Goal: Task Accomplishment & Management: Manage account settings

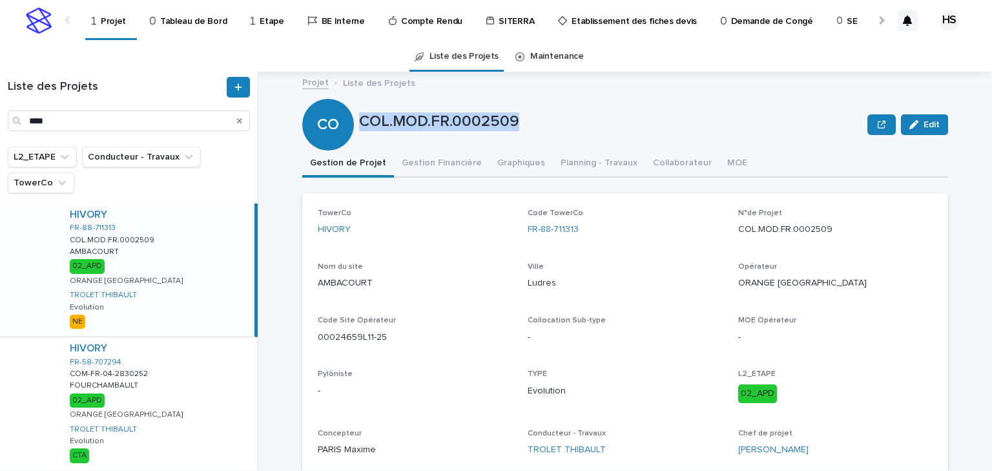
drag, startPoint x: 527, startPoint y: 124, endPoint x: 358, endPoint y: 123, distance: 168.5
click at [359, 123] on p "COL.MOD.FR.0002509" at bounding box center [610, 121] width 503 height 19
copy p "COL.MOD.FR.0002509"
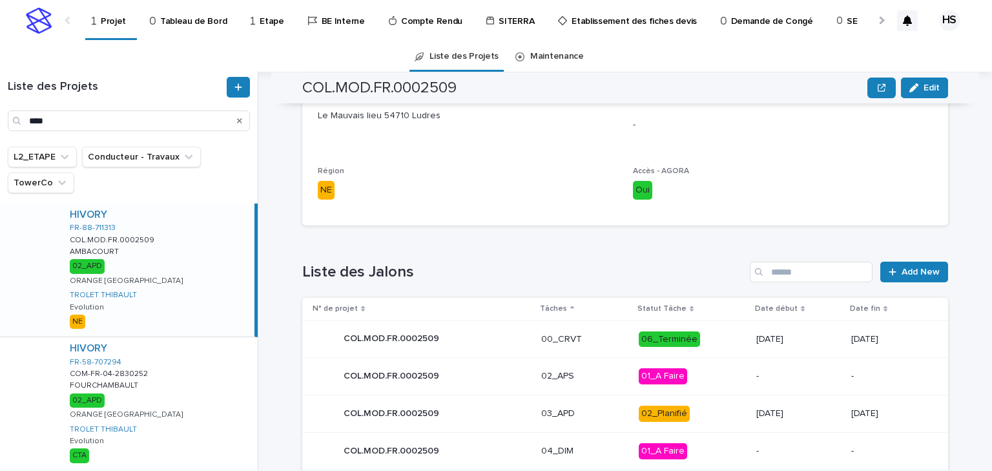
scroll to position [568, 0]
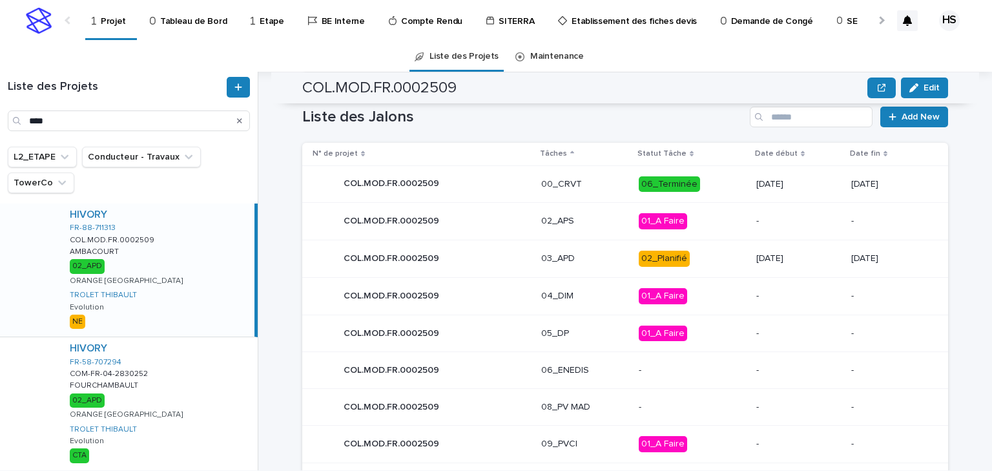
click at [662, 258] on div "02_Planifié" at bounding box center [664, 259] width 51 height 16
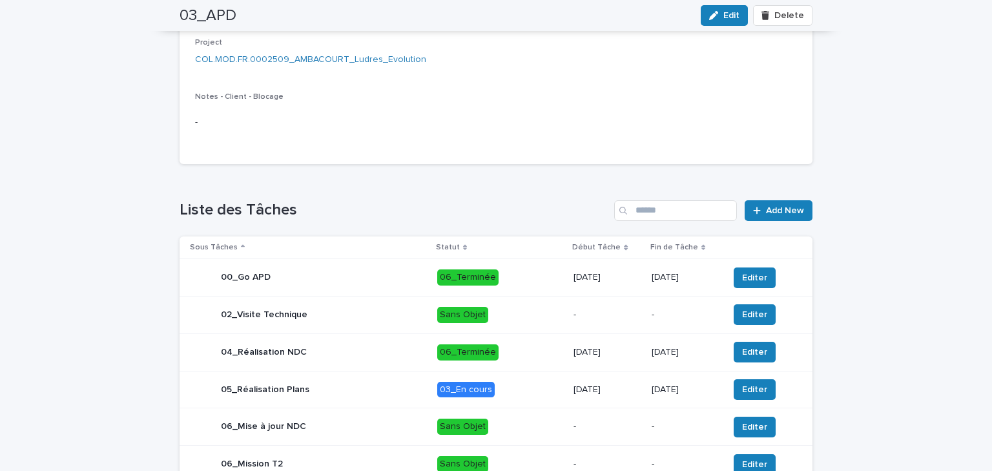
scroll to position [537, 0]
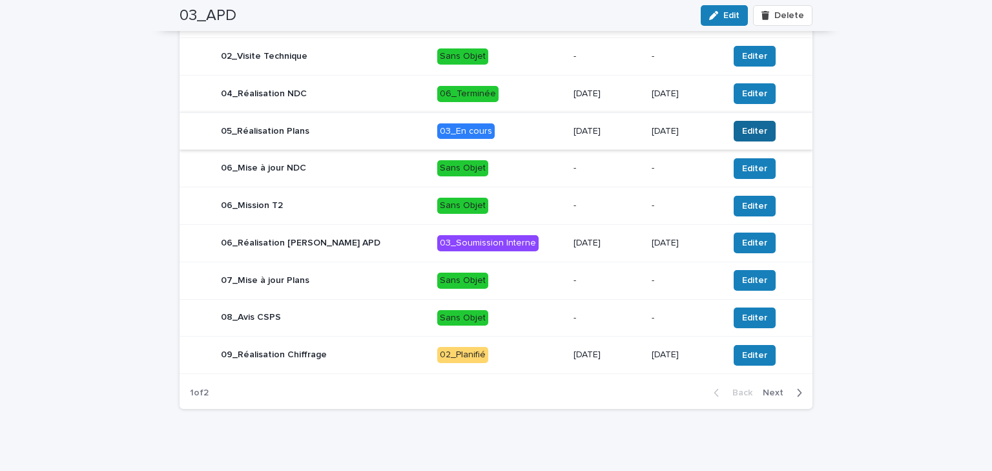
click at [736, 121] on button "Editer" at bounding box center [755, 131] width 42 height 21
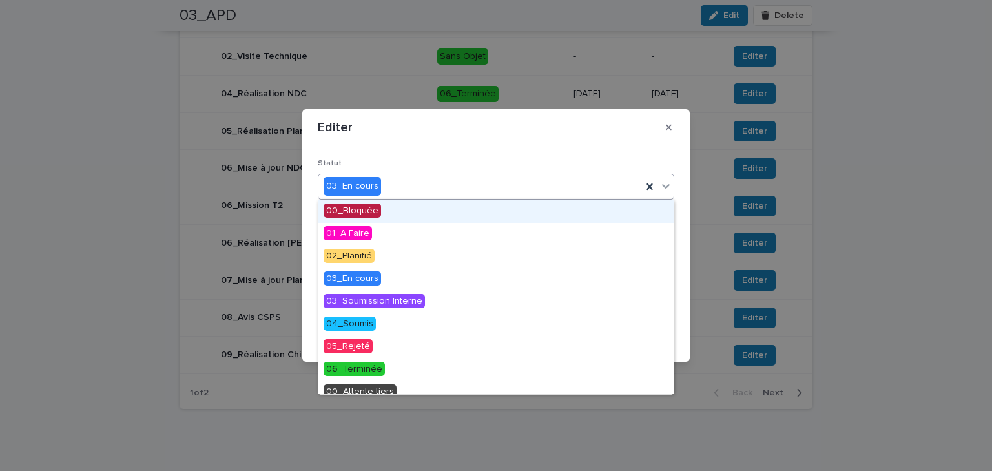
click at [387, 189] on div "03_En cours" at bounding box center [479, 186] width 323 height 21
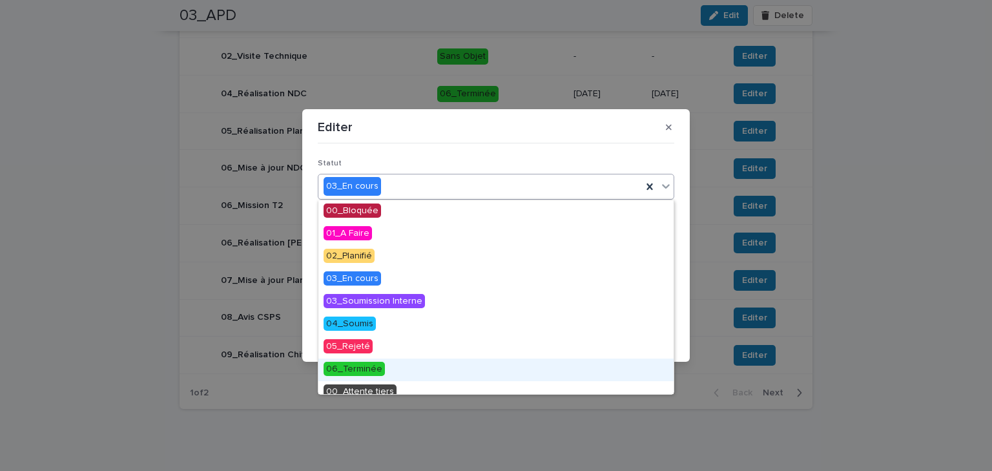
click at [379, 375] on span "06_Terminée" at bounding box center [353, 369] width 61 height 14
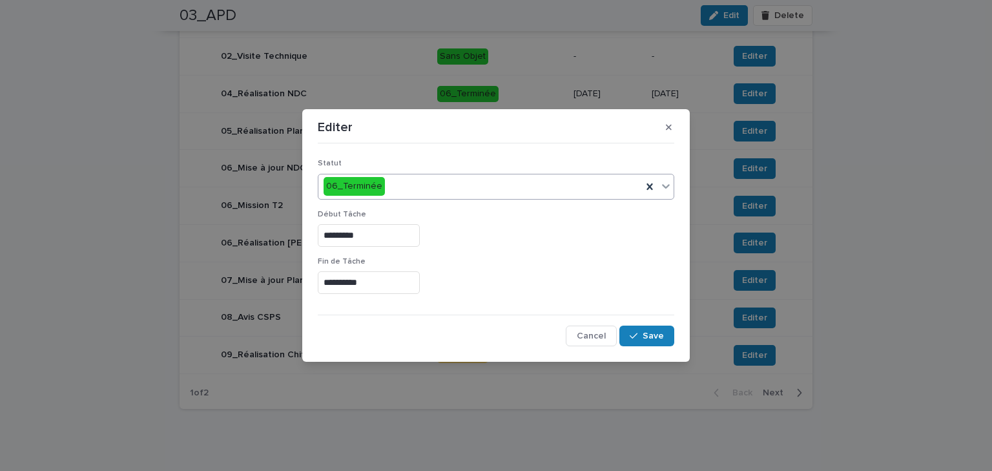
click at [379, 292] on input "**********" at bounding box center [369, 282] width 102 height 23
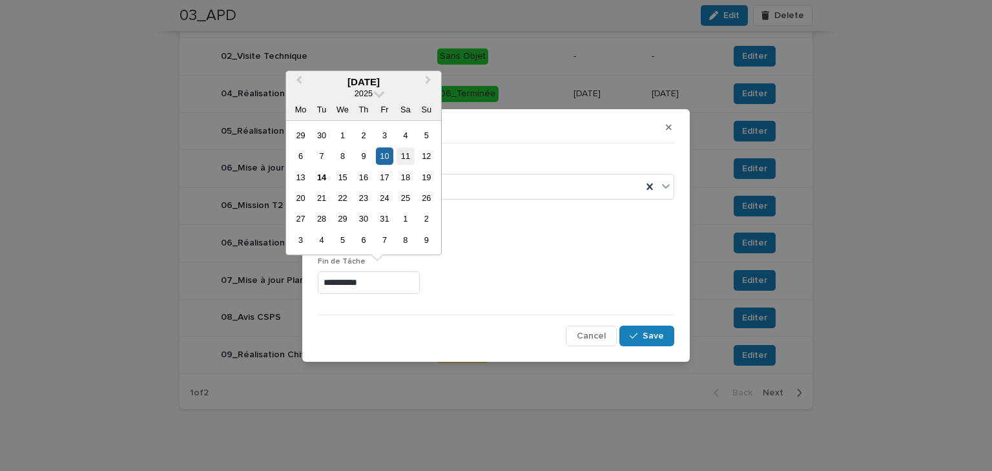
click at [404, 158] on div "11" at bounding box center [404, 155] width 17 height 17
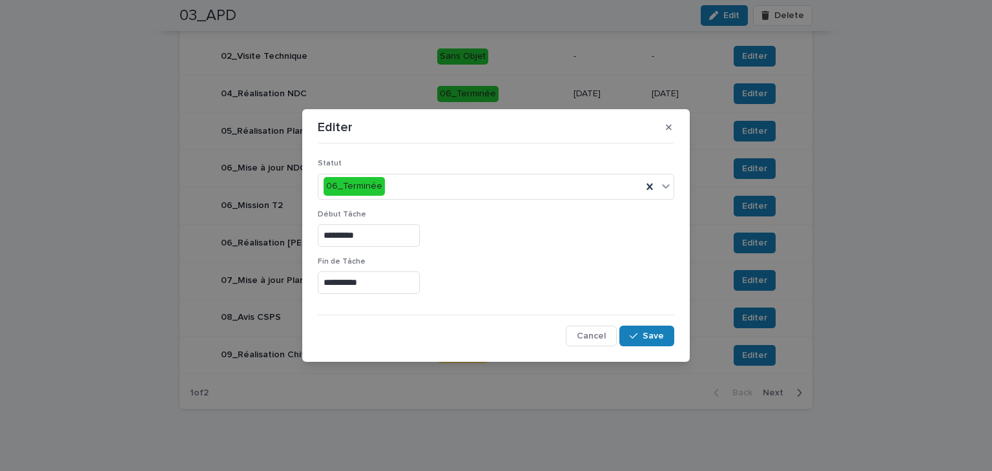
type input "**********"
click at [652, 331] on span "Save" at bounding box center [652, 335] width 21 height 9
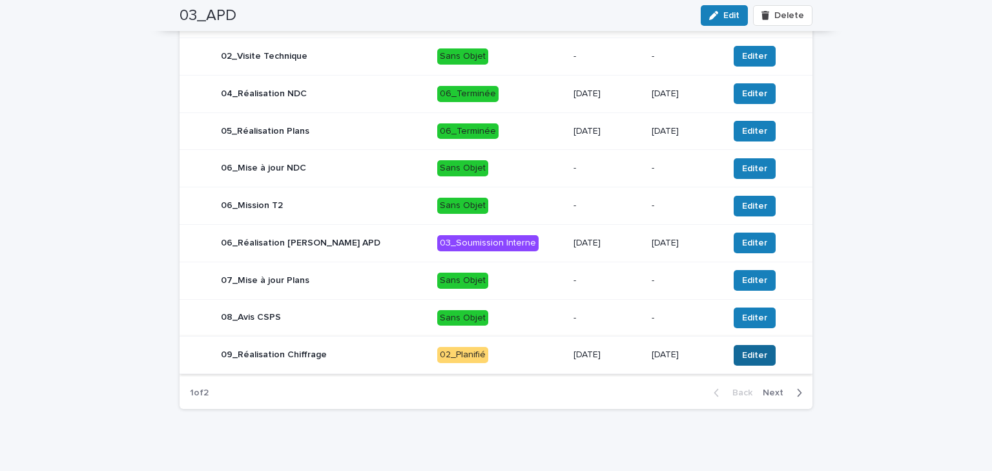
click at [742, 353] on span "Editer" at bounding box center [754, 355] width 25 height 13
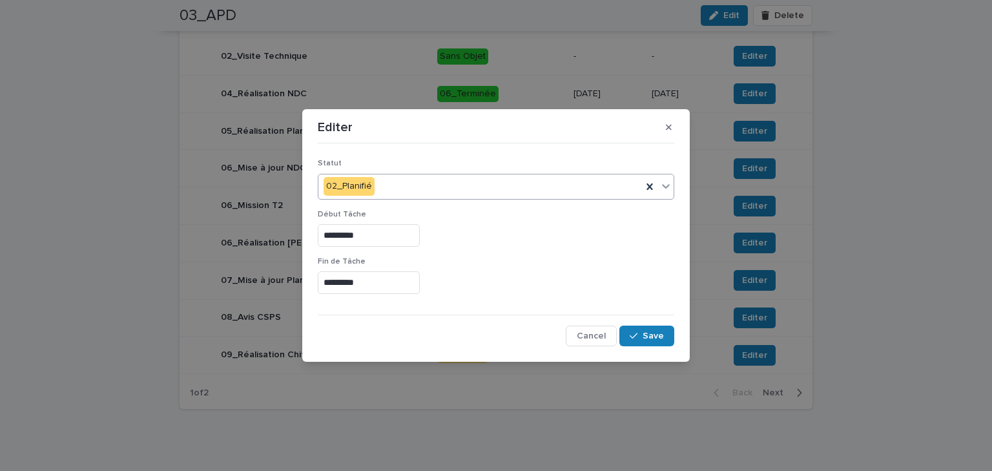
click at [399, 196] on div "02_Planifié" at bounding box center [479, 186] width 323 height 21
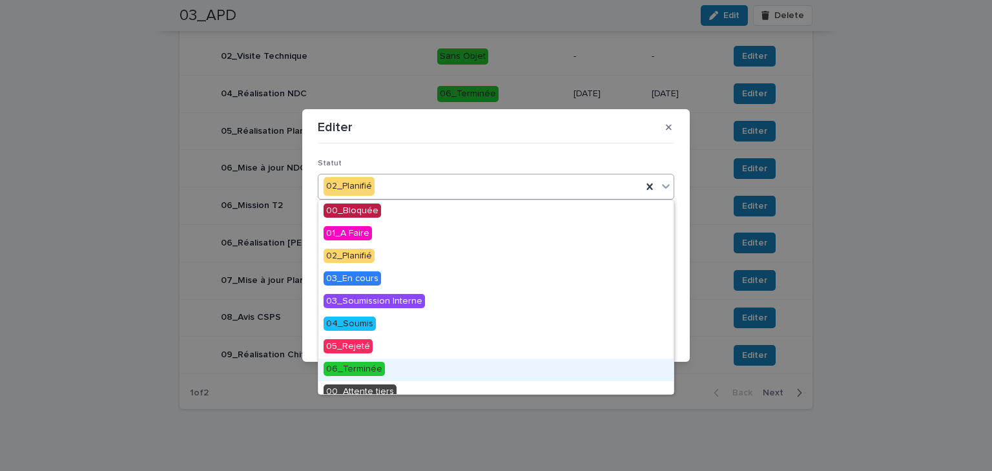
click at [373, 373] on span "06_Terminée" at bounding box center [353, 369] width 61 height 14
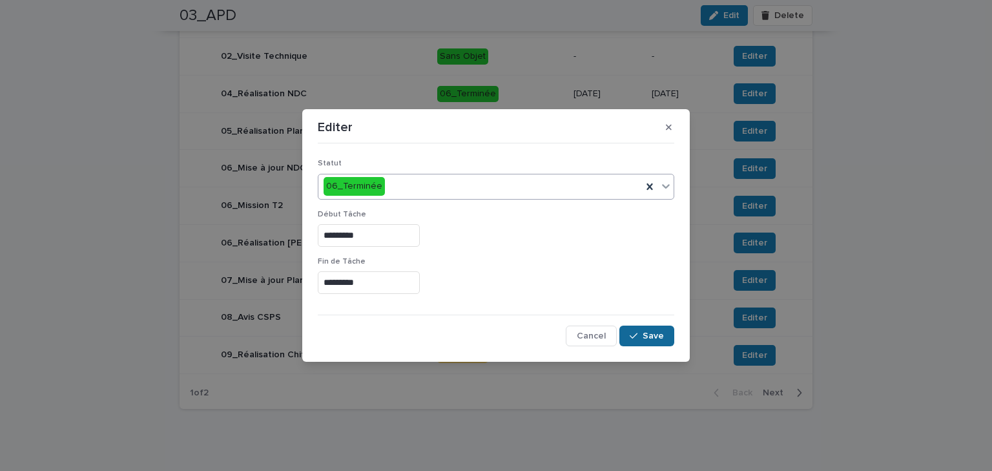
click at [635, 339] on icon "button" at bounding box center [634, 335] width 8 height 9
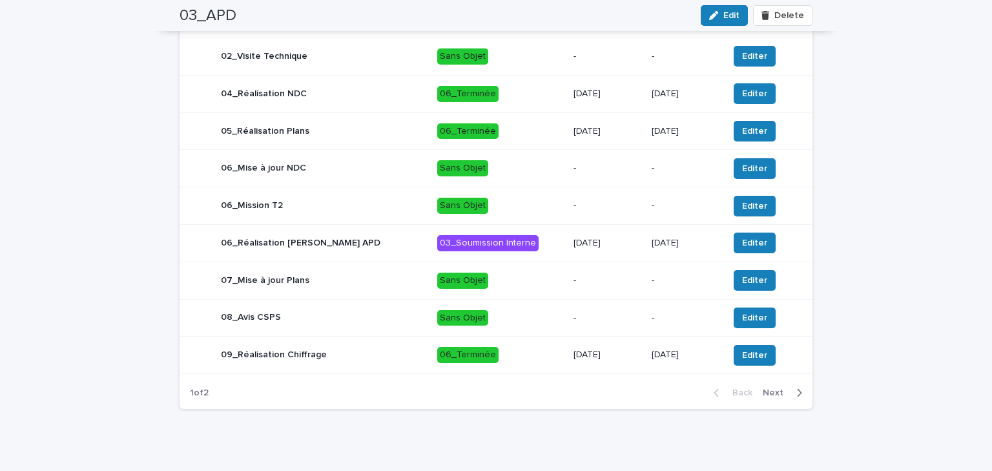
click at [779, 395] on button "Next" at bounding box center [784, 393] width 55 height 12
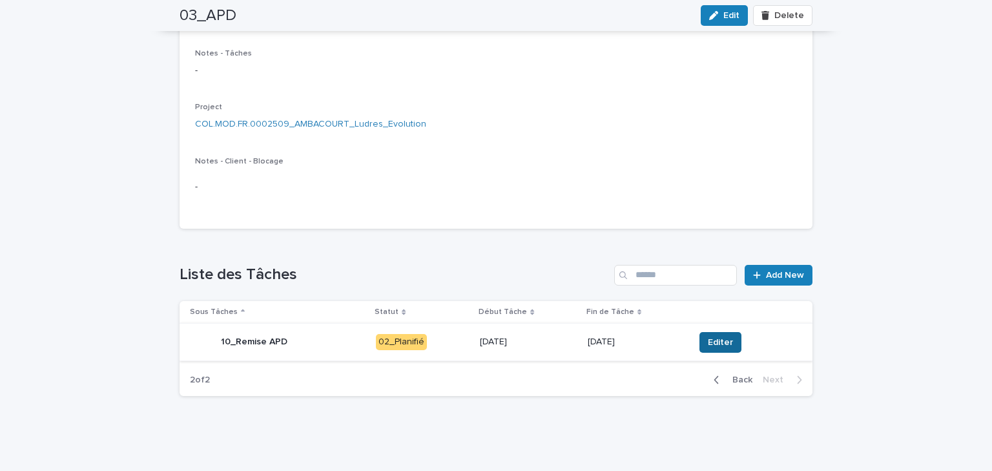
click at [714, 340] on span "Editer" at bounding box center [720, 342] width 25 height 13
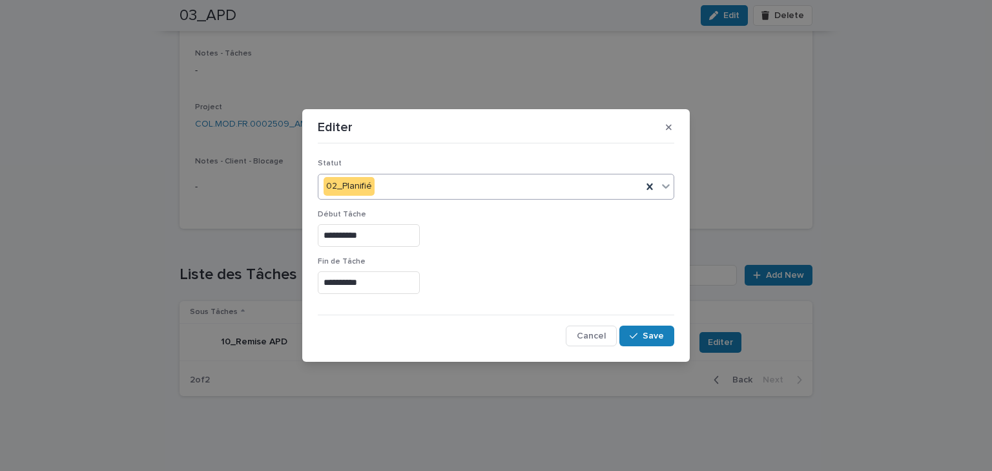
click at [398, 189] on div "02_Planifié" at bounding box center [479, 186] width 323 height 21
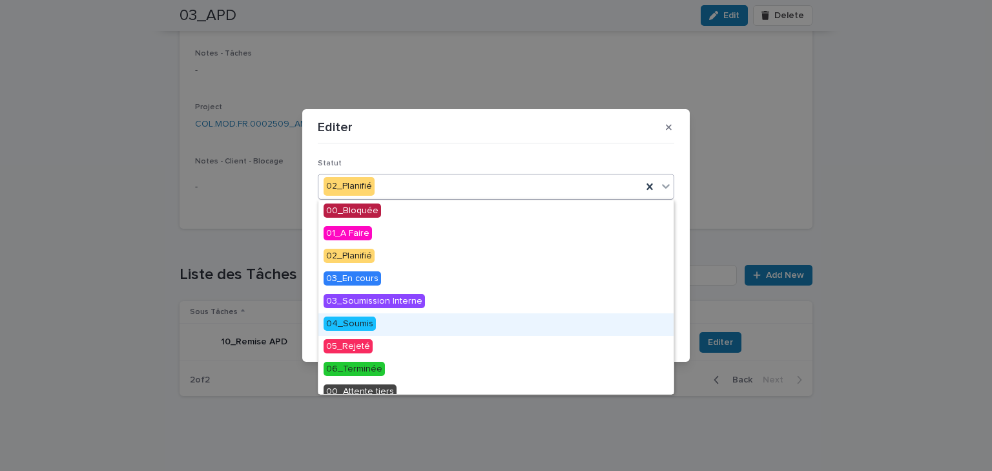
click at [373, 327] on div "04_Soumis" at bounding box center [495, 324] width 355 height 23
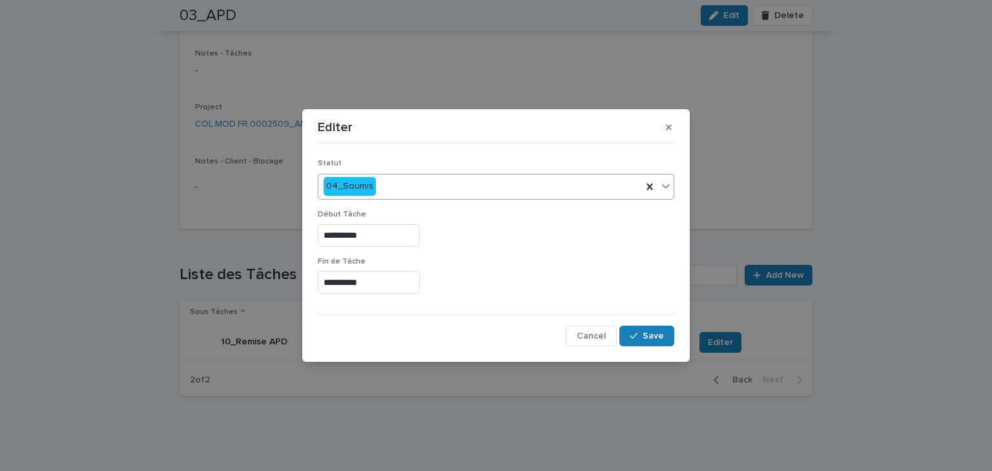
click at [393, 283] on input "**********" at bounding box center [369, 282] width 102 height 23
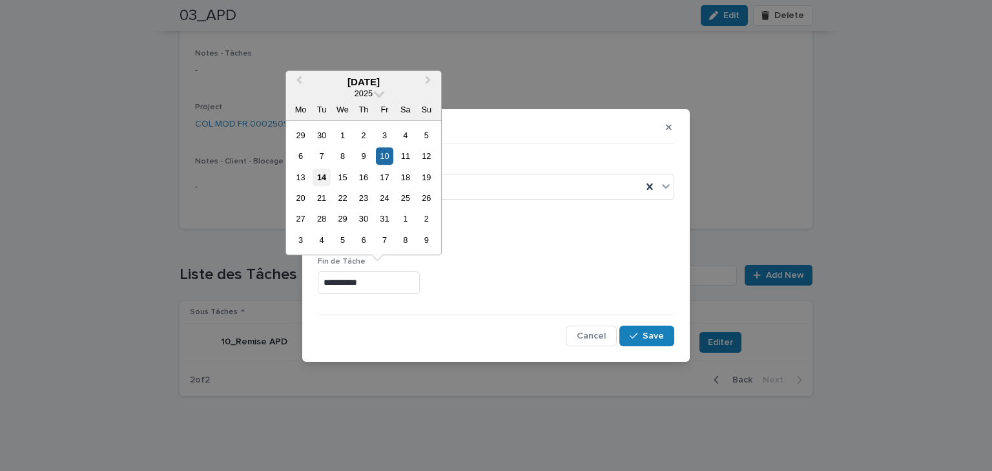
click at [325, 178] on div "14" at bounding box center [321, 177] width 17 height 17
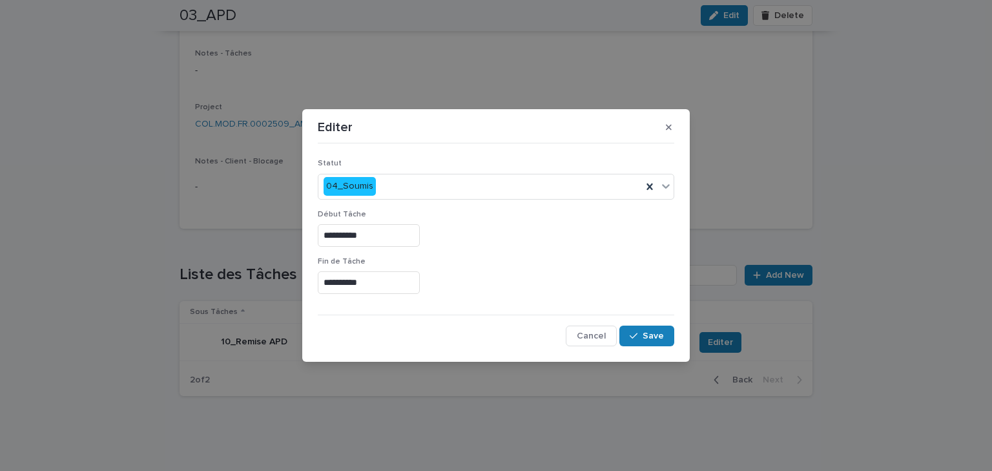
type input "**********"
click at [664, 334] on button "Save" at bounding box center [646, 335] width 55 height 21
